Goal: Transaction & Acquisition: Purchase product/service

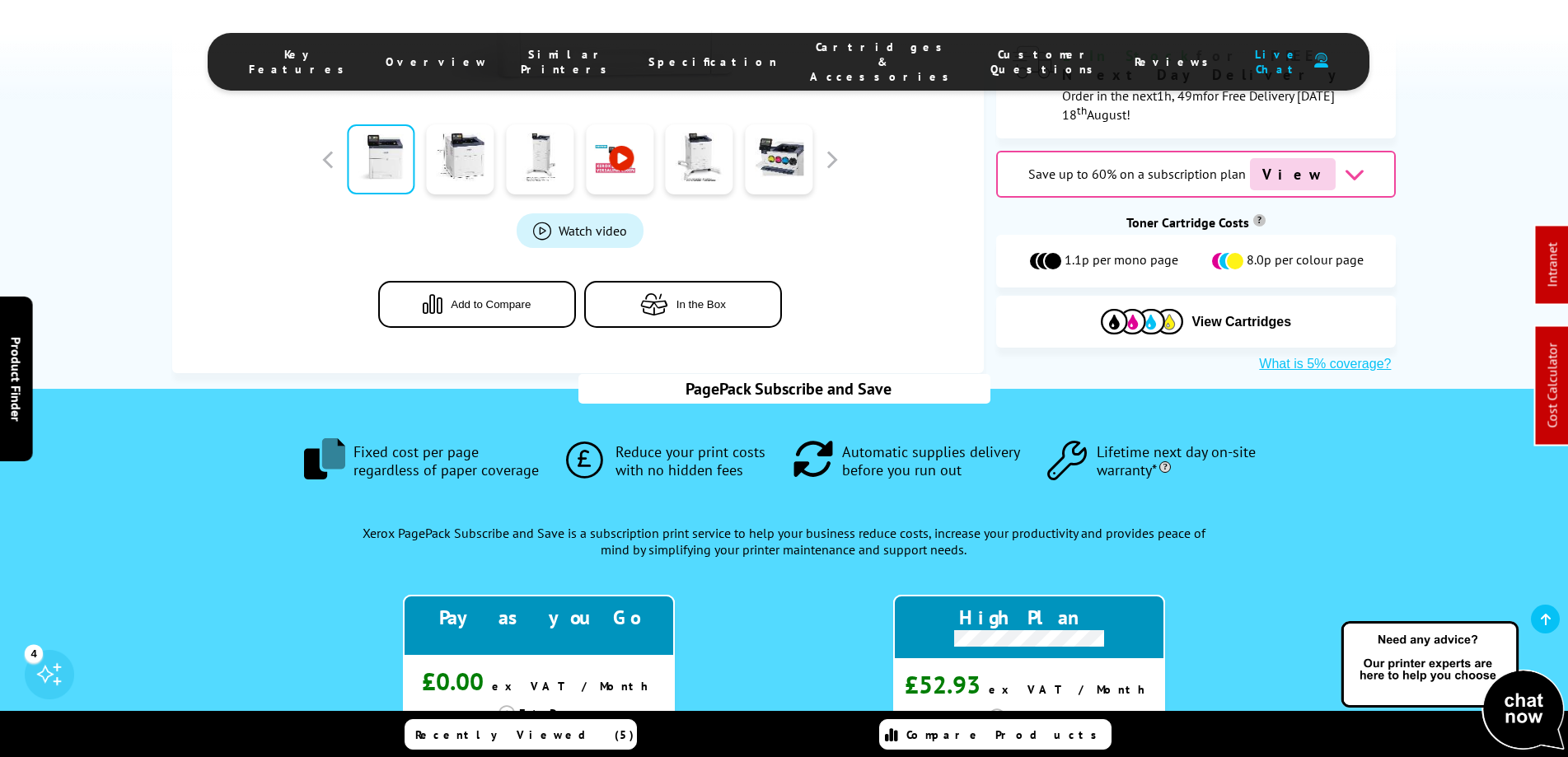
click at [810, 60] on span "Cartridges & Accessories" at bounding box center [884, 62] width 147 height 45
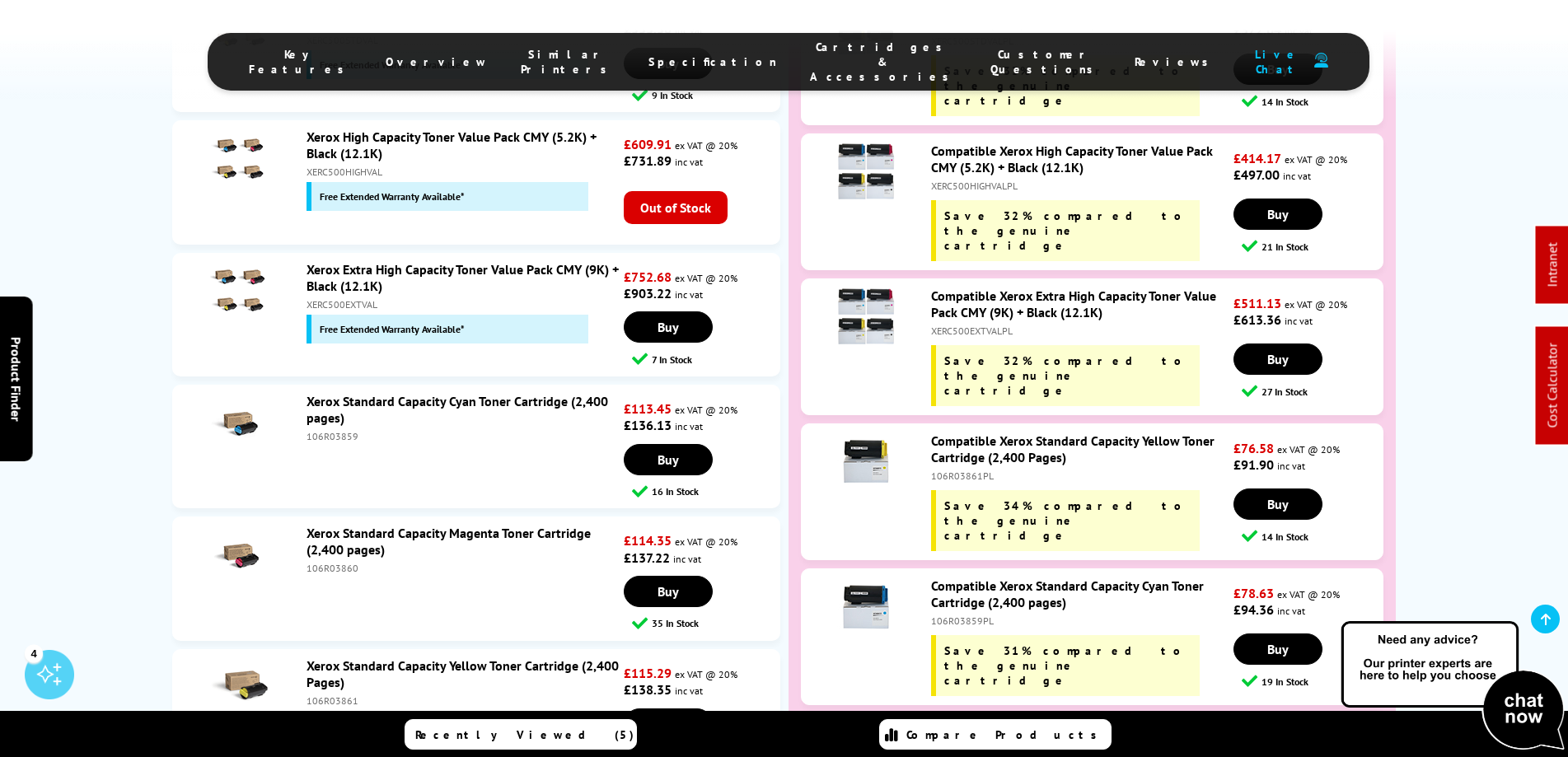
scroll to position [6056, 0]
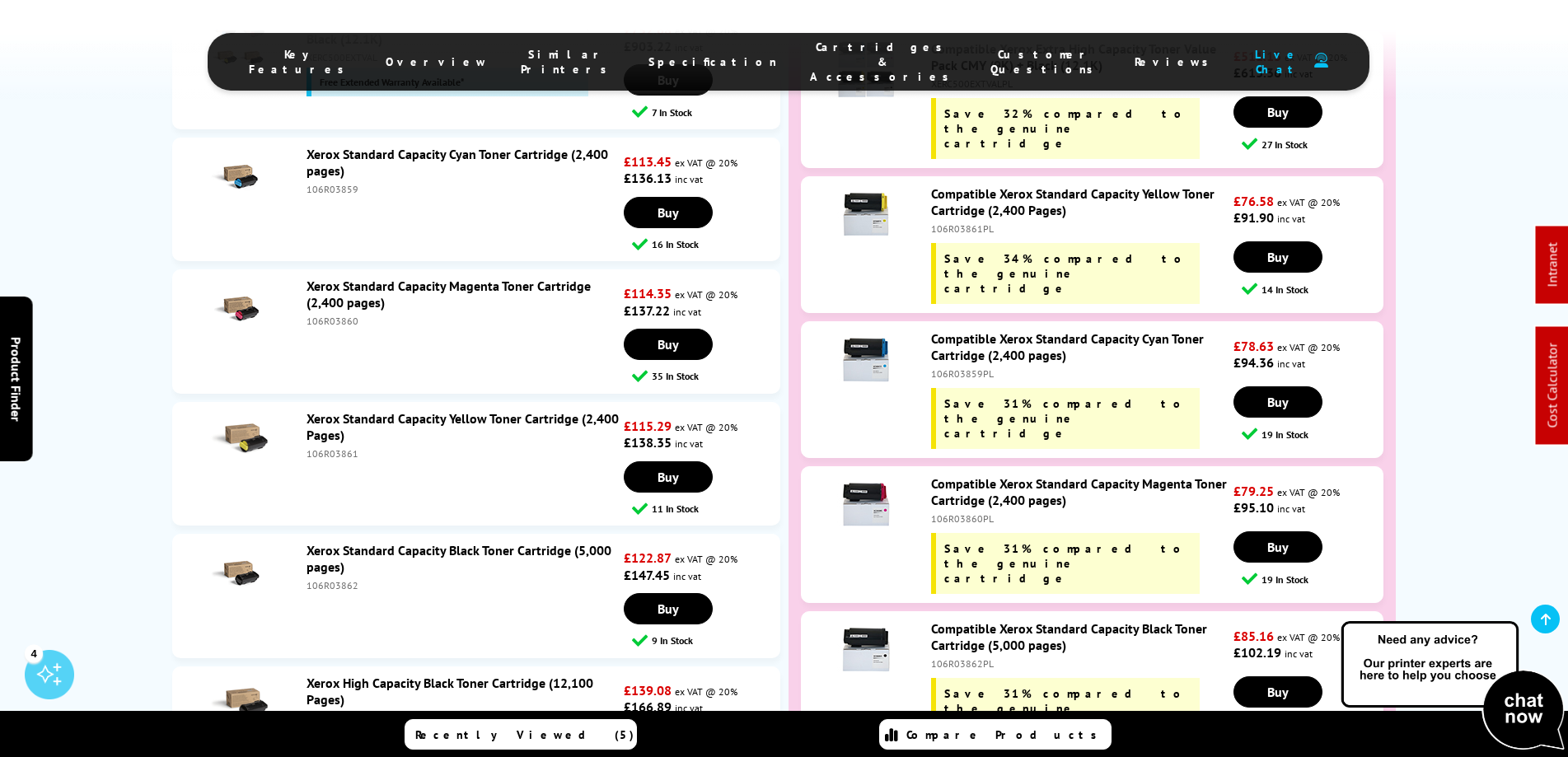
copy div "106R03876PL"
